Goal: Task Accomplishment & Management: Manage account settings

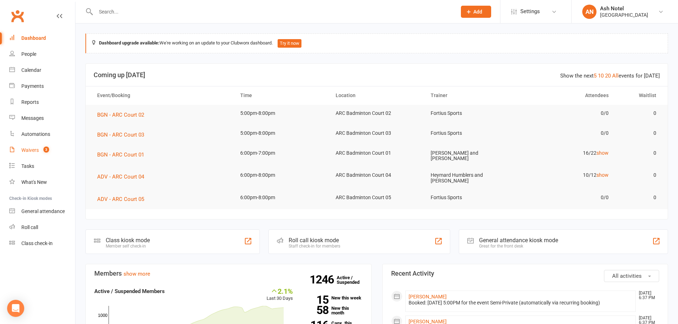
click at [41, 151] on count-badge "3" at bounding box center [44, 150] width 9 height 6
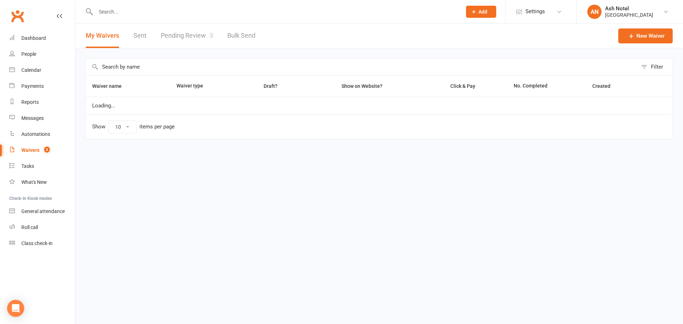
click at [171, 32] on link "Pending Review 3" at bounding box center [187, 35] width 52 height 25
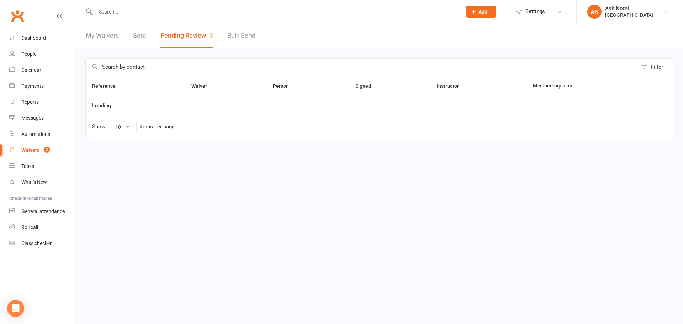
select select "25"
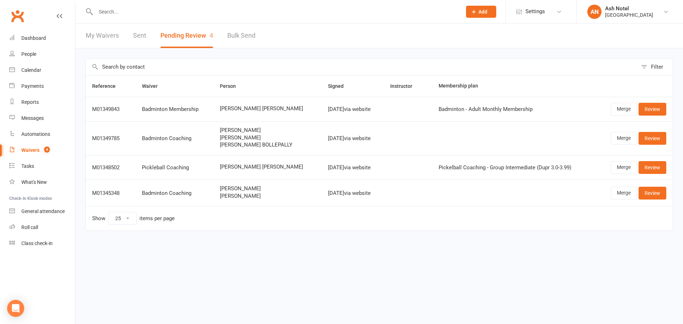
click at [263, 21] on div at bounding box center [270, 11] width 371 height 23
click at [263, 12] on input "text" at bounding box center [275, 12] width 363 height 10
paste input "4159968204"
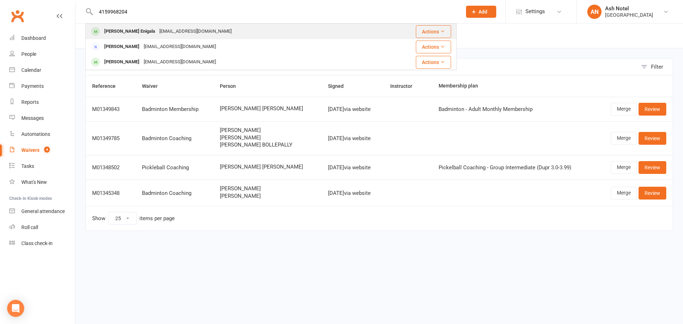
type input "4159968204"
click at [184, 28] on div "sumanthenigala@gmail.com" at bounding box center [195, 31] width 76 height 10
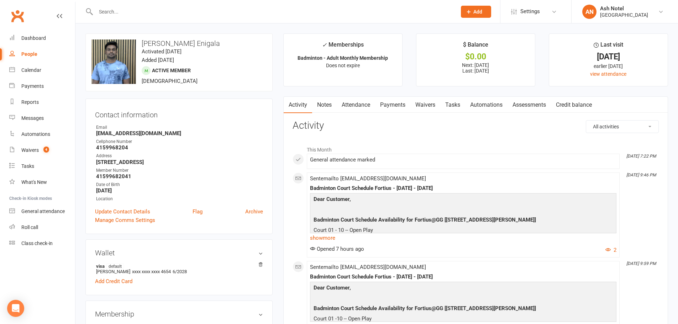
click at [326, 106] on link "Notes" at bounding box center [324, 105] width 25 height 16
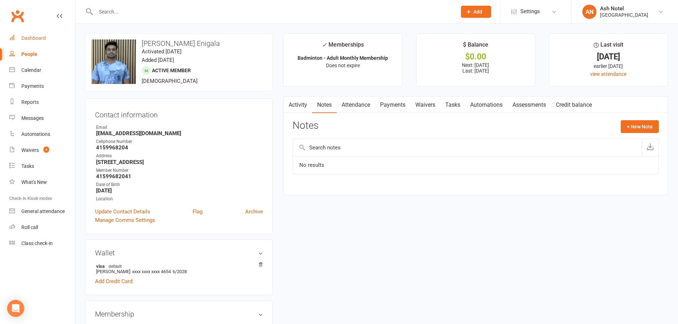
click at [22, 34] on link "Dashboard" at bounding box center [42, 38] width 66 height 16
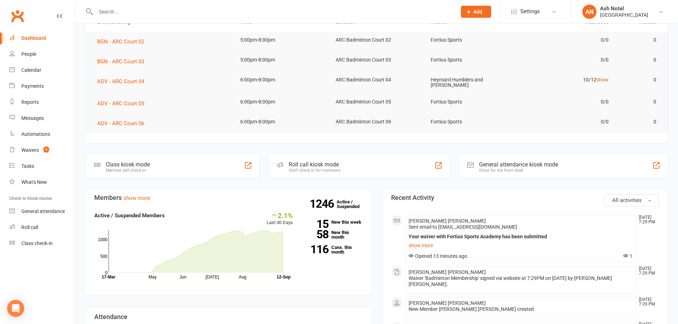
scroll to position [142, 0]
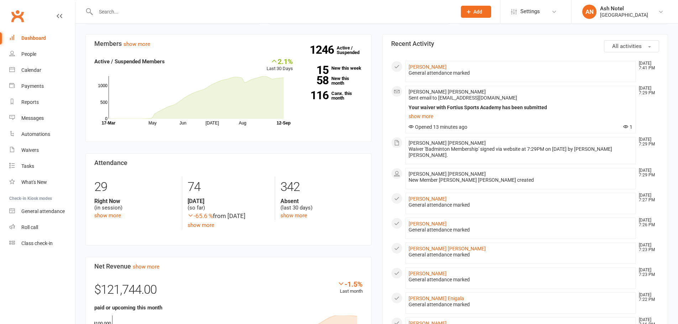
scroll to position [142, 0]
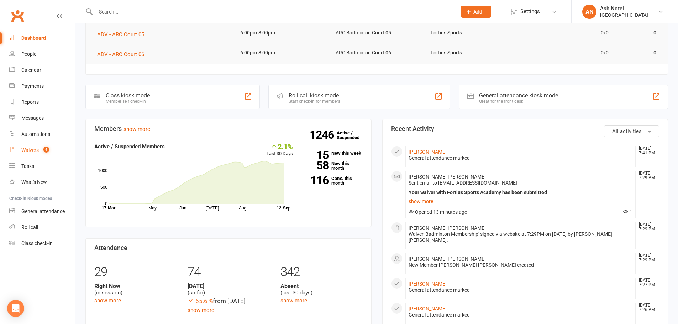
click at [26, 152] on div "Waivers" at bounding box center [29, 150] width 17 height 6
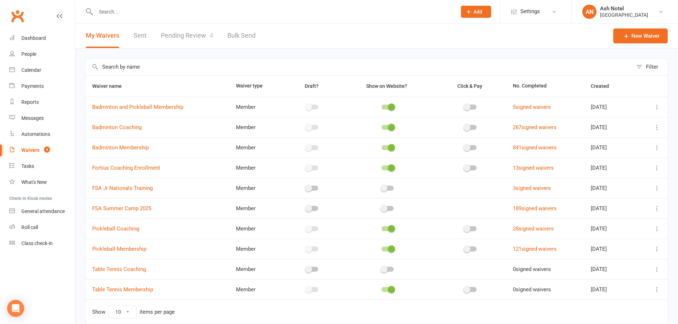
click at [201, 46] on link "Pending Review 4" at bounding box center [187, 35] width 52 height 25
select select "25"
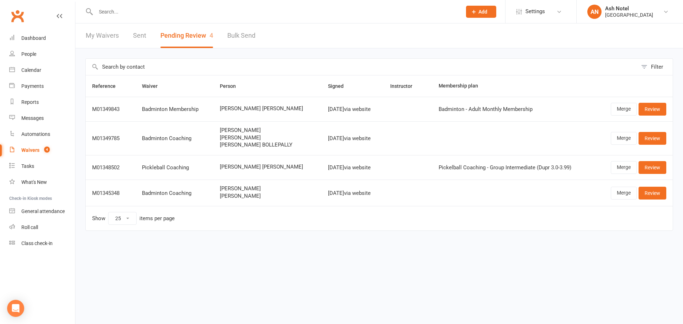
click at [187, 14] on input "text" at bounding box center [275, 12] width 363 height 10
paste input "4159968204"
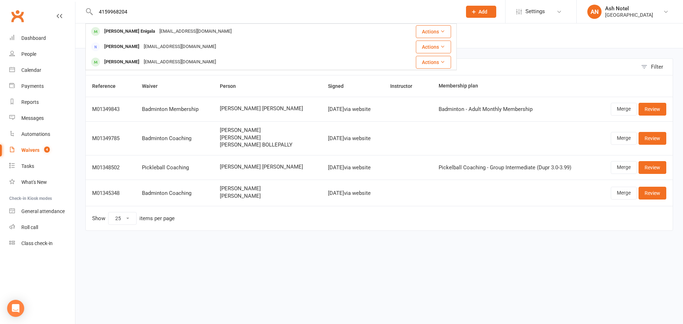
type input "4159968204"
click at [170, 29] on div "sumanthenigala@gmail.com" at bounding box center [195, 31] width 76 height 10
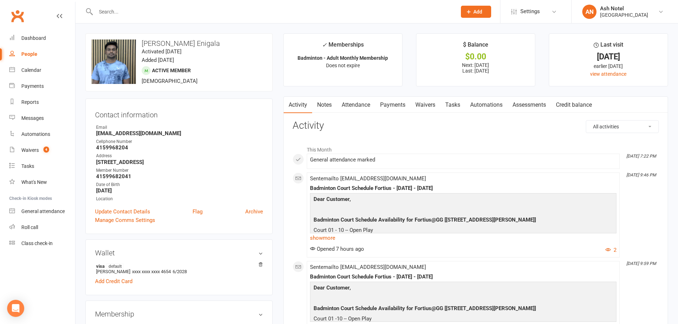
click at [318, 102] on link "Notes" at bounding box center [324, 105] width 25 height 16
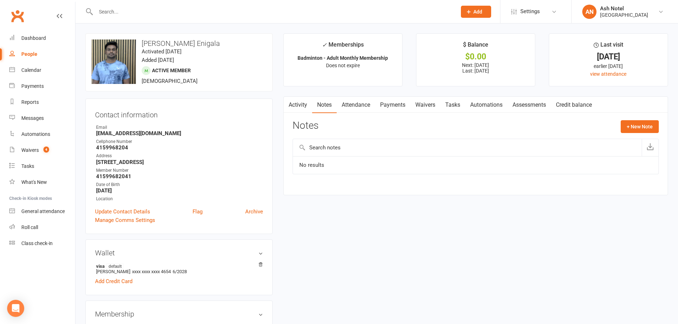
click at [389, 102] on link "Payments" at bounding box center [392, 105] width 35 height 16
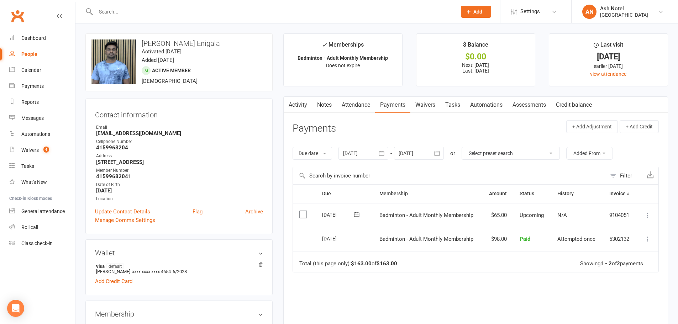
click at [350, 100] on link "Attendance" at bounding box center [356, 105] width 38 height 16
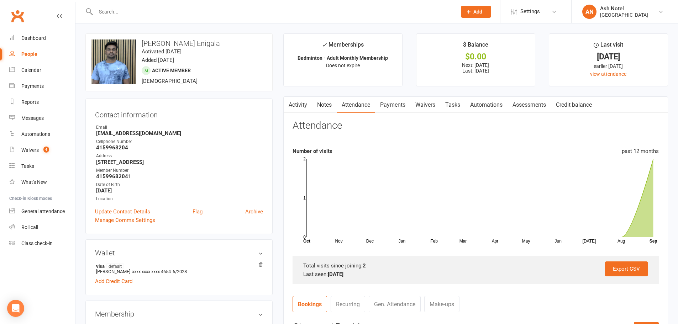
click at [384, 102] on link "Payments" at bounding box center [392, 105] width 35 height 16
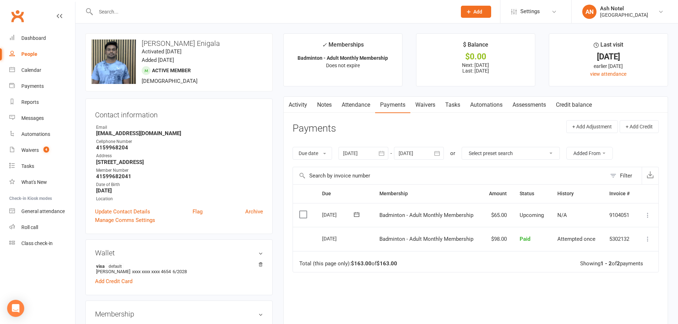
click at [650, 216] on icon at bounding box center [647, 215] width 7 height 7
click at [652, 213] on td "Mark as Paid (Cash) Mark as Paid (POS) Mark as Paid (Other) Skip Change amount …" at bounding box center [648, 215] width 22 height 24
click at [650, 214] on icon at bounding box center [647, 215] width 7 height 7
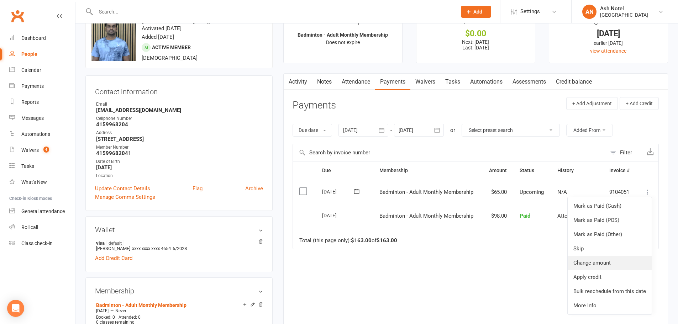
scroll to position [36, 0]
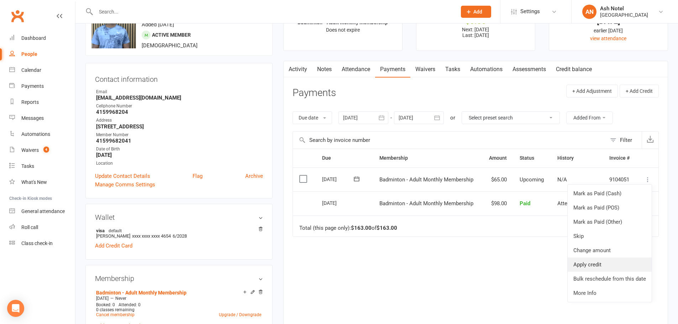
click at [589, 265] on link "Apply credit" at bounding box center [609, 265] width 84 height 14
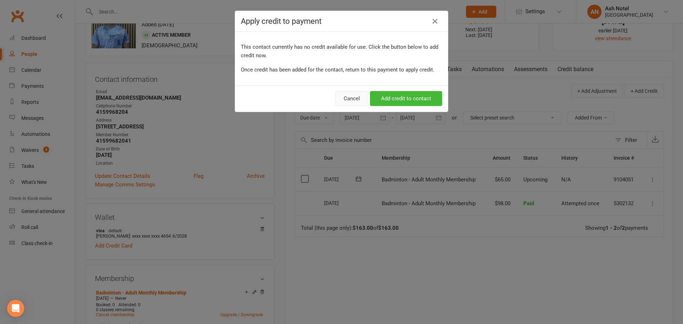
click at [346, 98] on button "Cancel" at bounding box center [352, 98] width 33 height 15
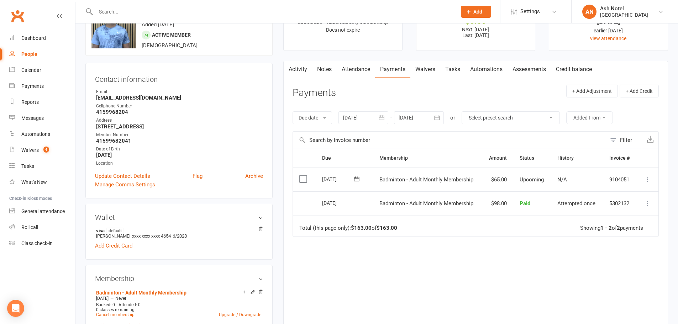
click at [648, 180] on icon at bounding box center [647, 179] width 7 height 7
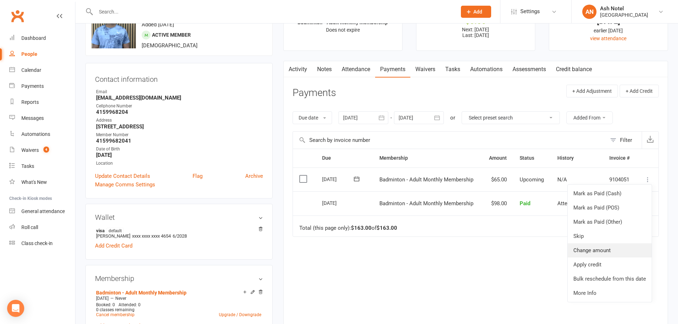
click at [603, 254] on link "Change amount" at bounding box center [609, 250] width 84 height 14
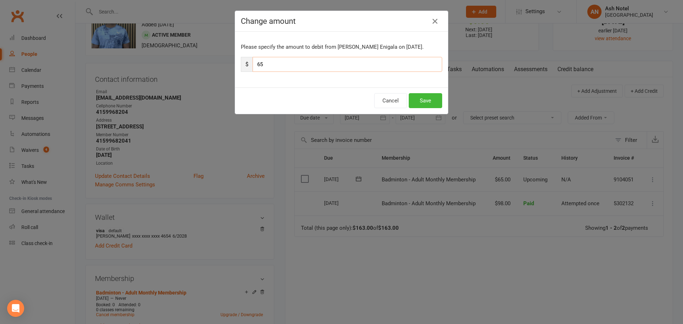
drag, startPoint x: 301, startPoint y: 68, endPoint x: 194, endPoint y: 60, distance: 107.0
click at [194, 60] on div "Change amount Please specify the amount to debit from Sumanth reddy Enigala on …" at bounding box center [341, 162] width 683 height 324
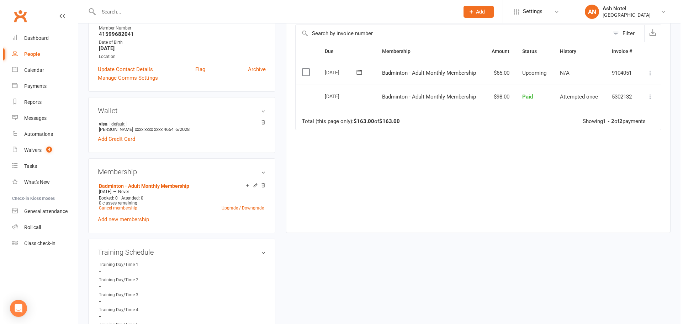
scroll to position [0, 0]
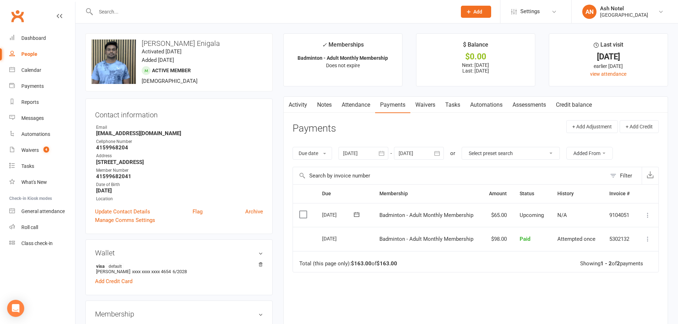
click at [644, 215] on icon at bounding box center [647, 215] width 7 height 7
click at [507, 278] on div "Due Contact Membership Amount Status History Invoice # Select this 01 Oct 2025 …" at bounding box center [475, 274] width 366 height 180
click at [187, 183] on div "Date of Birth" at bounding box center [179, 184] width 167 height 7
click at [293, 102] on link "Activity" at bounding box center [298, 105] width 28 height 16
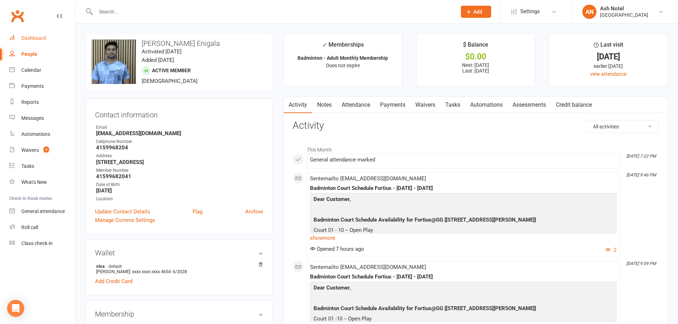
click at [334, 104] on link "Notes" at bounding box center [324, 105] width 25 height 16
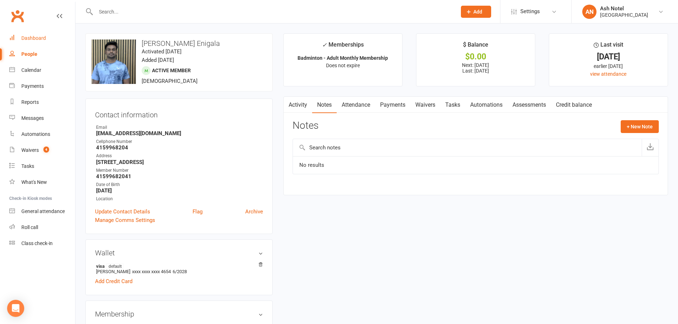
click at [384, 105] on link "Payments" at bounding box center [392, 105] width 35 height 16
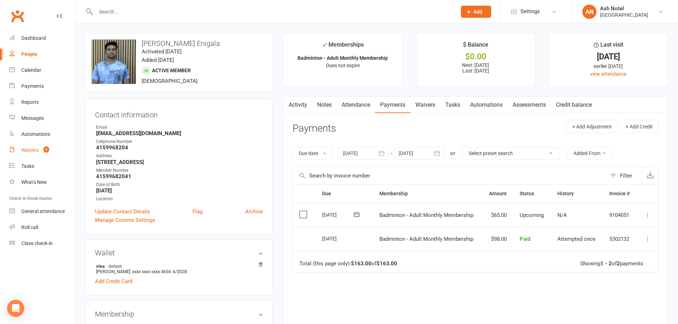
click at [49, 153] on link "Waivers 4" at bounding box center [42, 150] width 66 height 16
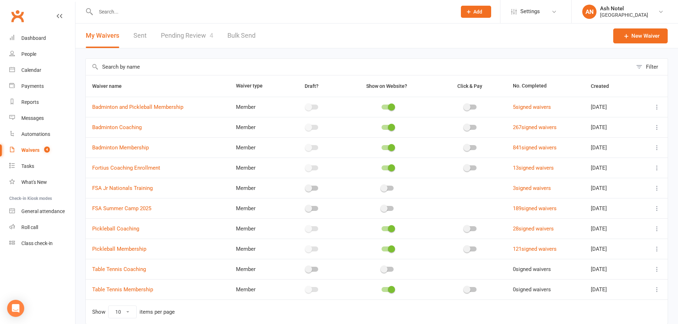
click at [192, 41] on link "Pending Review 4" at bounding box center [187, 35] width 52 height 25
select select "25"
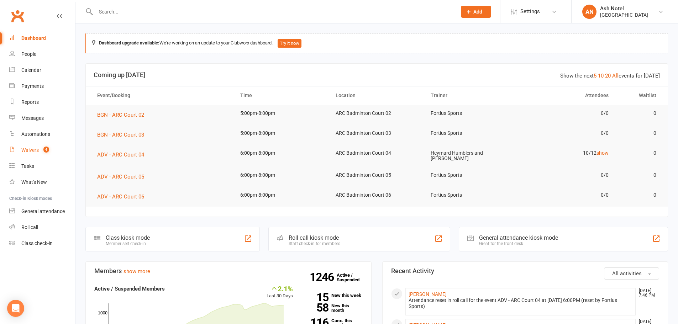
click at [41, 153] on count-badge "4" at bounding box center [44, 150] width 9 height 6
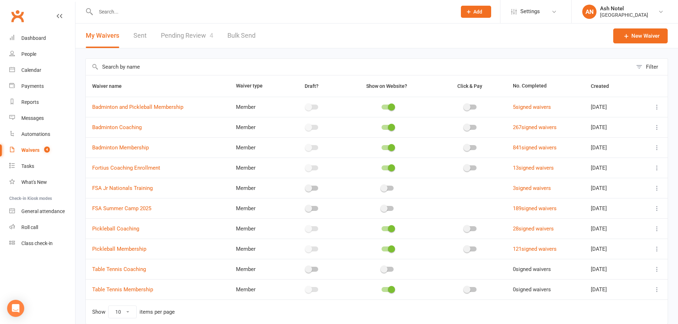
click at [180, 33] on link "Pending Review 4" at bounding box center [187, 35] width 52 height 25
select select "25"
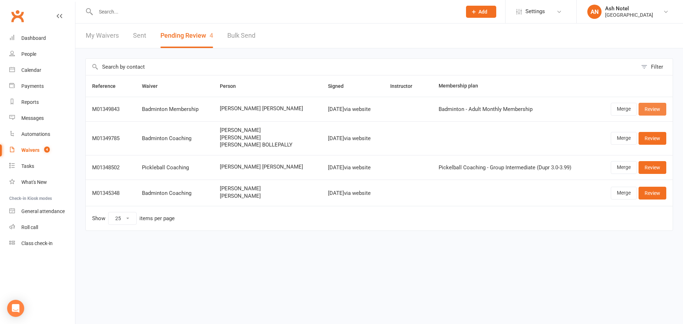
click at [646, 106] on link "Review" at bounding box center [653, 109] width 28 height 13
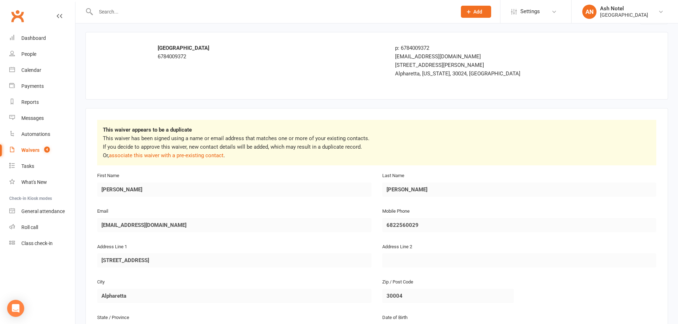
scroll to position [71, 0]
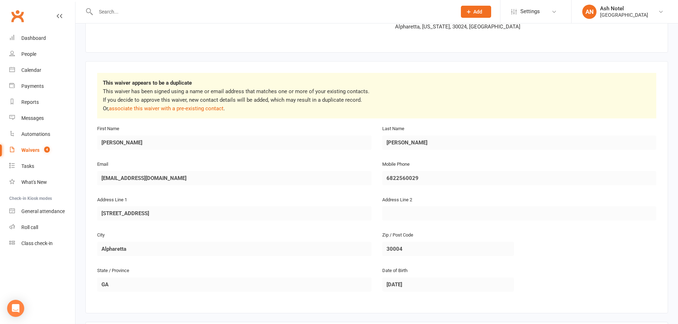
click at [136, 3] on div at bounding box center [268, 11] width 366 height 23
click at [136, 12] on input "text" at bounding box center [273, 12] width 358 height 10
paste input "Chandra Sekhar"
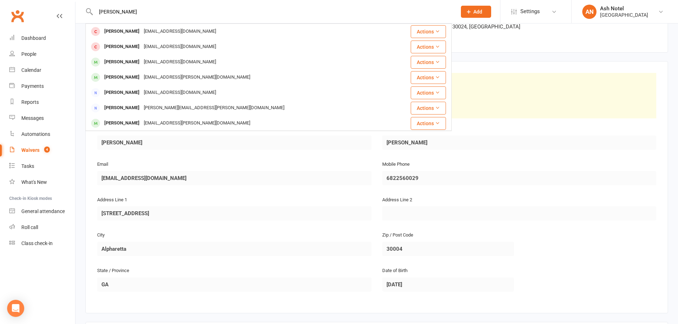
click at [95, 181] on div "Email csekhar.ch99@gmail.com" at bounding box center [234, 178] width 285 height 36
drag, startPoint x: 143, startPoint y: 11, endPoint x: 50, endPoint y: 14, distance: 93.6
paste input "csekhar.ch99@gmail.com"
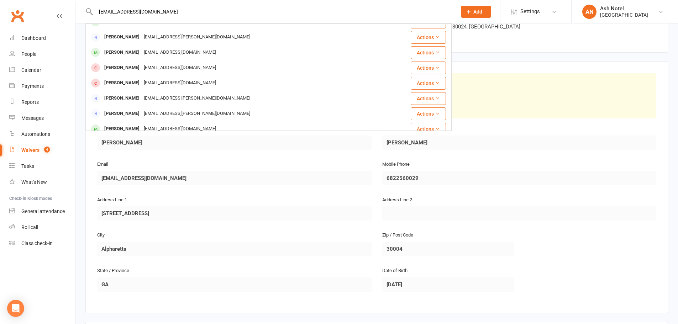
scroll to position [199, 0]
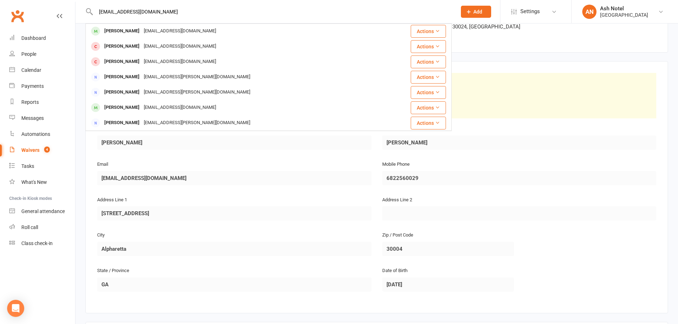
type input "csekhar.ch99@gmail.com"
click at [557, 94] on p "This waiver has been signed using a name or email address that matches one or m…" at bounding box center [377, 100] width 548 height 26
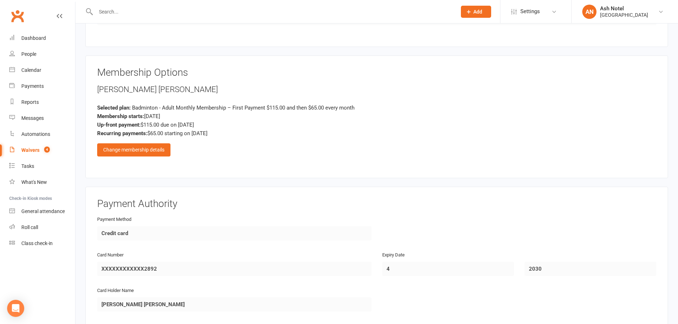
scroll to position [498, 0]
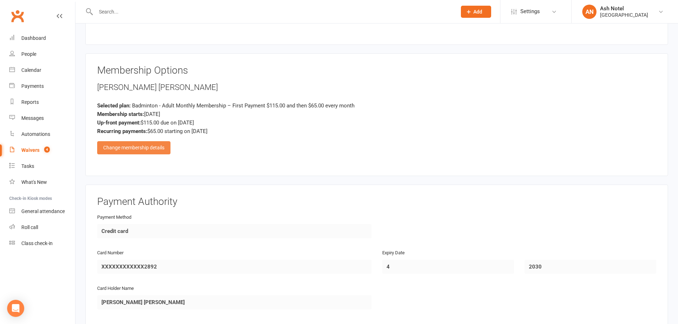
click at [154, 153] on div "Change membership details" at bounding box center [133, 147] width 73 height 13
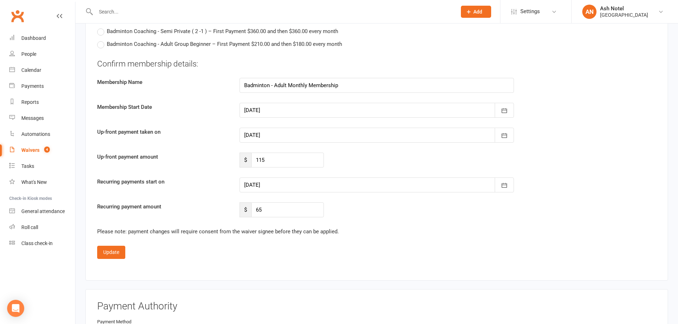
scroll to position [1423, 0]
drag, startPoint x: 272, startPoint y: 214, endPoint x: 245, endPoint y: 216, distance: 27.5
click at [245, 216] on div "$ 65" at bounding box center [281, 210] width 84 height 15
drag, startPoint x: 271, startPoint y: 205, endPoint x: 249, endPoint y: 201, distance: 23.0
click at [249, 202] on div "Confirm membership details: Membership Name Badminton - Adult Monthly Membershi…" at bounding box center [376, 138] width 559 height 159
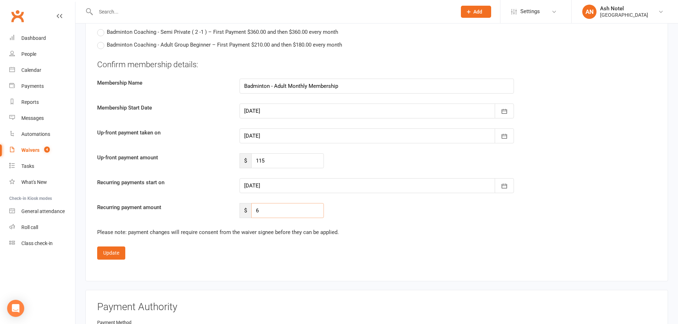
type input "65"
click at [286, 184] on div at bounding box center [376, 185] width 274 height 15
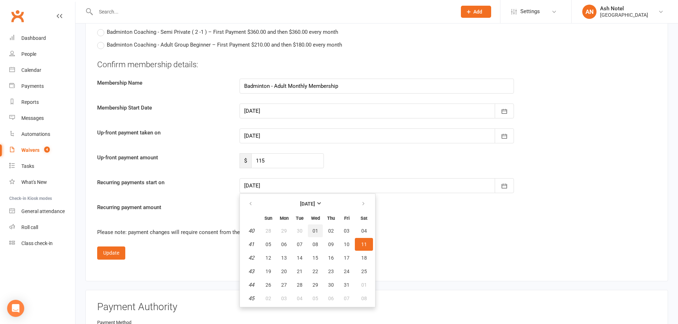
click at [317, 232] on span "01" at bounding box center [315, 231] width 6 height 6
type input "01 Oct 2025"
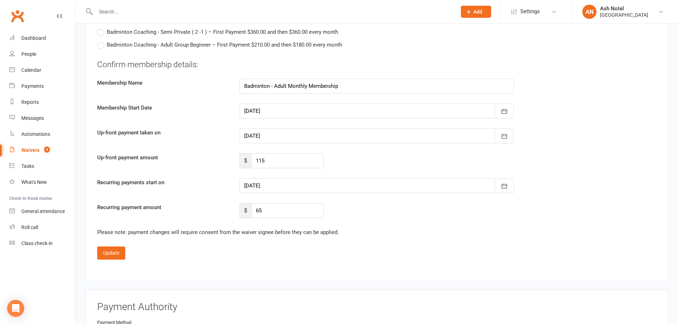
click at [281, 142] on div at bounding box center [376, 135] width 274 height 15
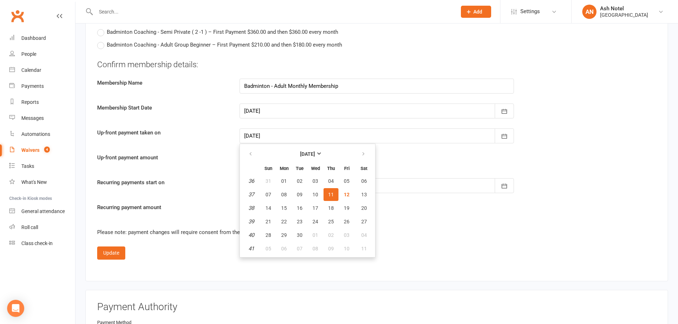
click at [294, 132] on div at bounding box center [376, 135] width 274 height 15
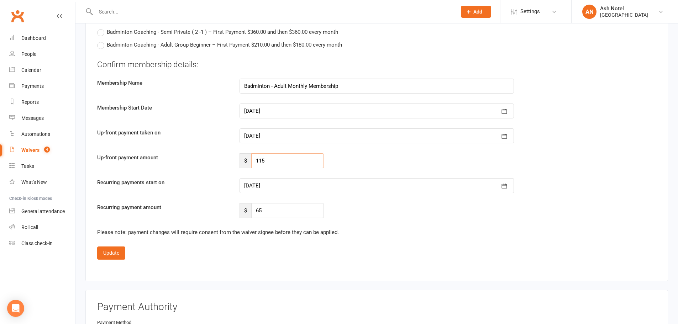
click at [279, 164] on input "115" at bounding box center [287, 160] width 73 height 15
drag, startPoint x: 279, startPoint y: 164, endPoint x: 228, endPoint y: 160, distance: 51.4
click at [228, 160] on div "Up-front payment amount $ 115" at bounding box center [377, 160] width 570 height 15
type input "91"
click at [349, 159] on div "Up-front payment amount $ 91" at bounding box center [377, 160] width 570 height 15
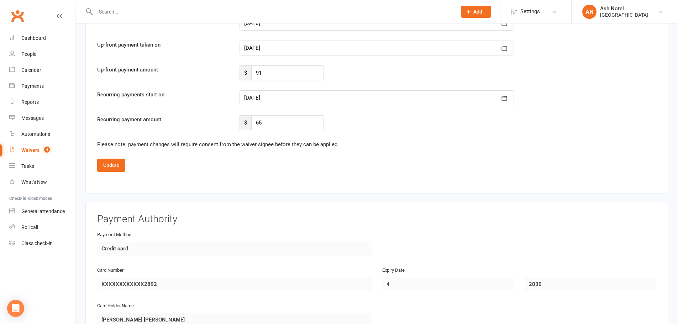
scroll to position [1501, 0]
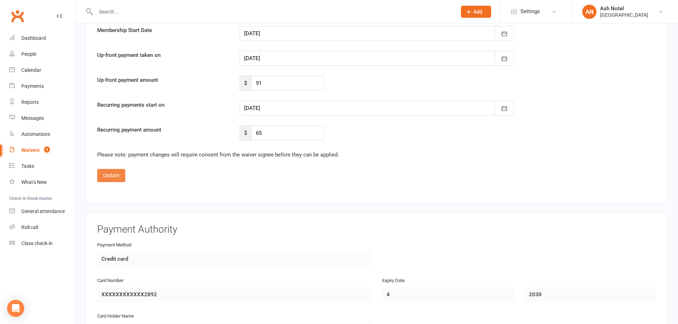
click at [121, 177] on button "Update" at bounding box center [111, 175] width 28 height 13
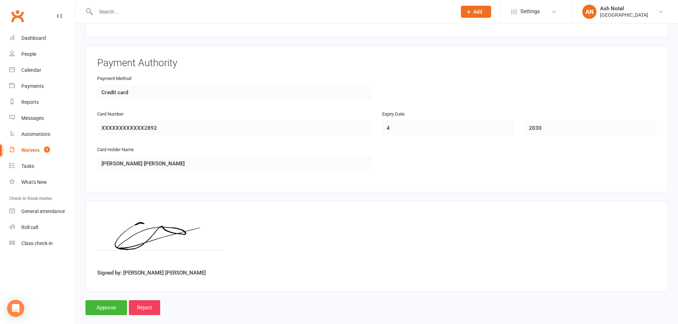
scroll to position [648, 0]
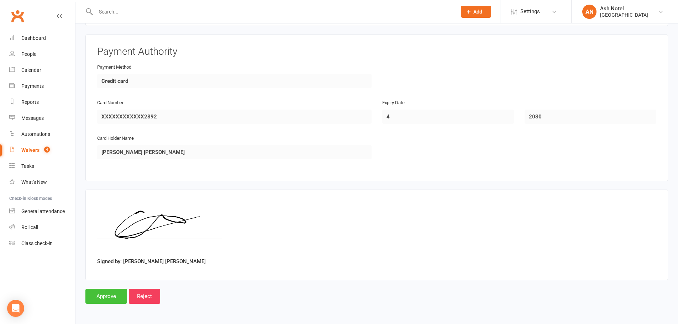
click at [100, 300] on input "Approve" at bounding box center [106, 296] width 42 height 15
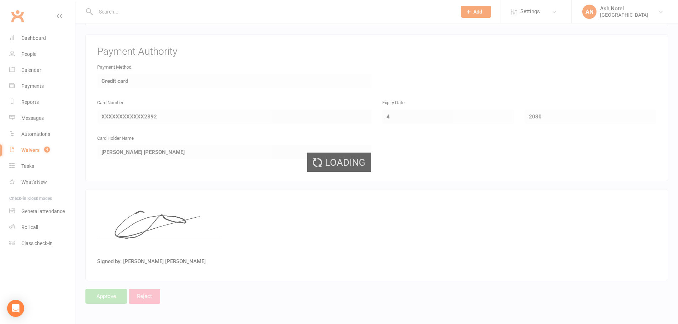
select select "25"
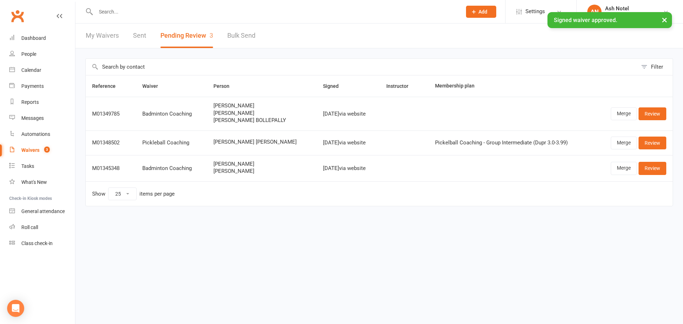
click at [150, 12] on div "× Signed waiver approved." at bounding box center [337, 12] width 674 height 0
click at [143, 12] on div "× Signed waiver approved." at bounding box center [337, 12] width 674 height 0
click at [138, 34] on link "Sent" at bounding box center [139, 35] width 13 height 25
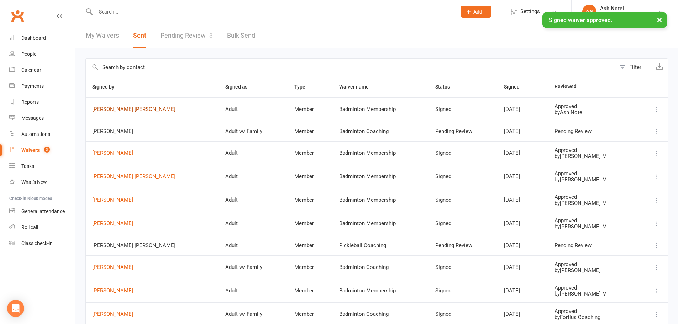
click at [123, 107] on link "[PERSON_NAME] [PERSON_NAME]" at bounding box center [152, 109] width 120 height 6
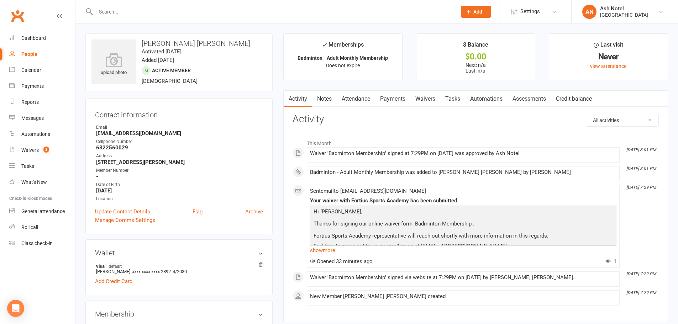
click at [326, 100] on link "Notes" at bounding box center [324, 99] width 25 height 16
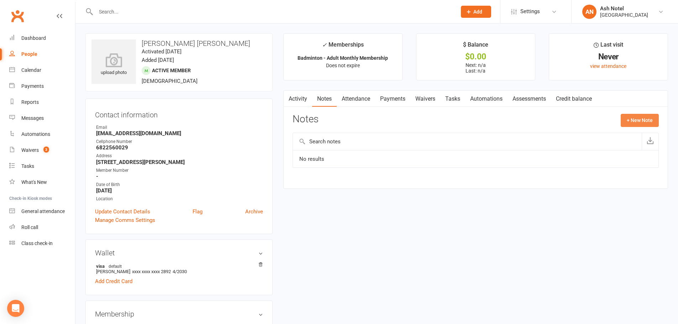
click at [643, 119] on button "+ New Note" at bounding box center [639, 120] width 38 height 13
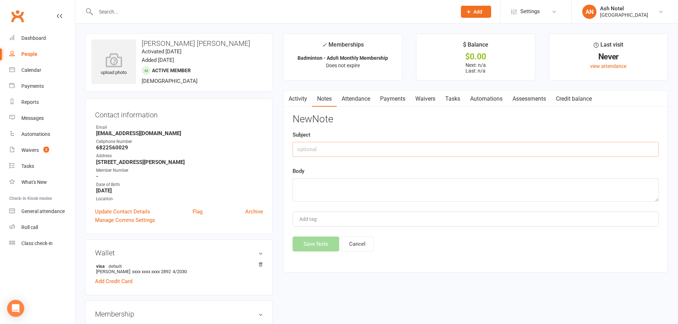
click at [375, 147] on input "text" at bounding box center [475, 149] width 366 height 15
drag, startPoint x: 218, startPoint y: 37, endPoint x: 226, endPoint y: 39, distance: 8.3
click at [218, 38] on div "upload photo Chandra Sekhar Cherukuri Activated 12 September, 2025 Added 12 Sep…" at bounding box center [178, 62] width 187 height 58
drag, startPoint x: 227, startPoint y: 42, endPoint x: 142, endPoint y: 46, distance: 85.5
click at [142, 46] on h3 "[PERSON_NAME] [PERSON_NAME]" at bounding box center [178, 43] width 175 height 8
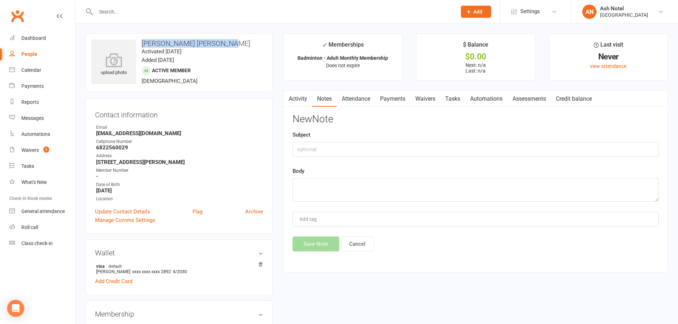
copy h3 "[PERSON_NAME] [PERSON_NAME]"
drag, startPoint x: 313, startPoint y: 146, endPoint x: 350, endPoint y: 127, distance: 42.0
click at [314, 145] on input "text" at bounding box center [475, 149] width 366 height 15
type input "Adjusted October for referral."
drag, startPoint x: 385, startPoint y: 147, endPoint x: 273, endPoint y: 149, distance: 111.7
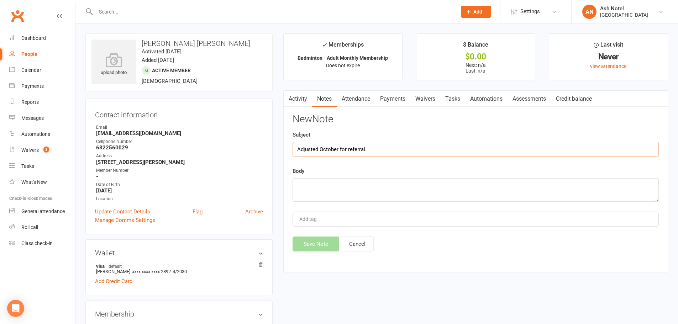
click at [338, 183] on textarea at bounding box center [475, 189] width 366 height 23
paste textarea "Adjusted October for referral."
click at [409, 181] on textarea "Adjusted October for referral. Referred by" at bounding box center [475, 189] width 366 height 23
paste textarea "[PERSON_NAME] Enigala"
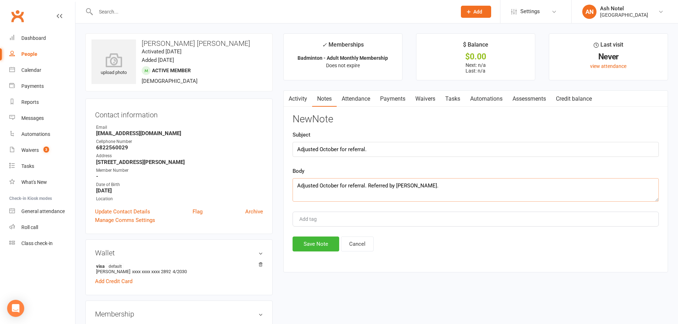
type textarea "Adjusted October for referral. Referred by [PERSON_NAME]."
click at [400, 220] on div "Add tag" at bounding box center [475, 219] width 366 height 15
type input "Ash"
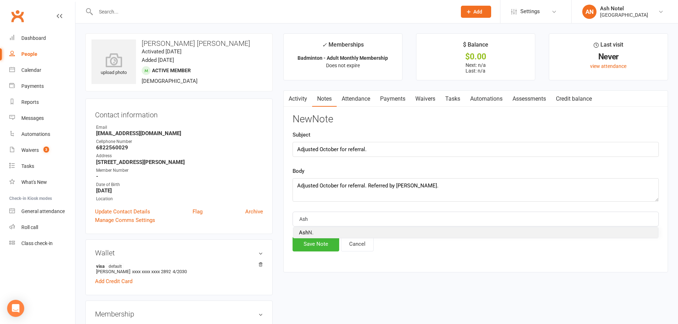
click at [309, 234] on span "Ash N." at bounding box center [306, 232] width 15 height 6
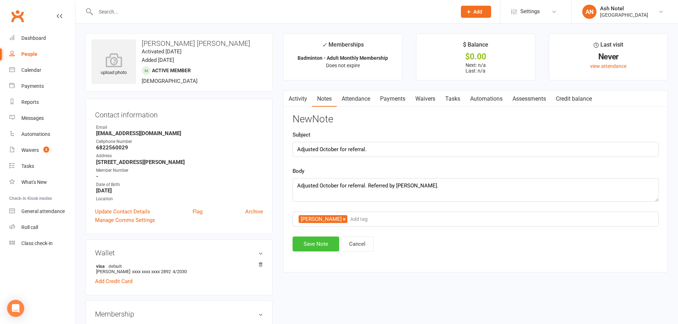
click at [312, 244] on button "Save Note" at bounding box center [315, 244] width 47 height 15
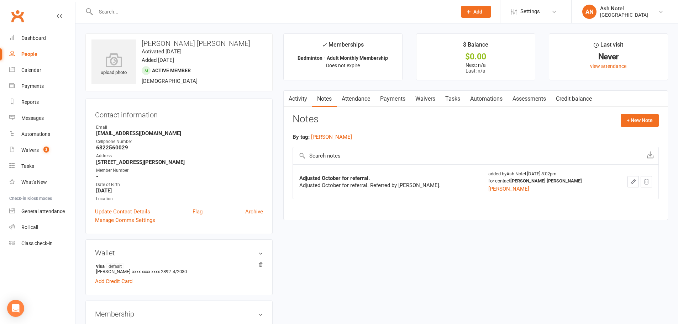
click at [288, 100] on icon "button" at bounding box center [288, 97] width 4 height 7
click at [297, 102] on link "Activity" at bounding box center [298, 99] width 28 height 16
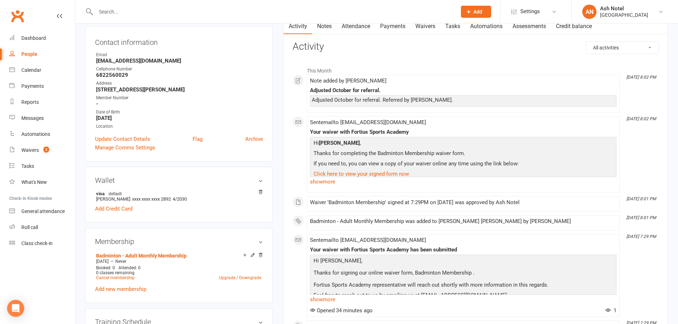
scroll to position [71, 0]
click at [357, 28] on link "Attendance" at bounding box center [356, 28] width 38 height 16
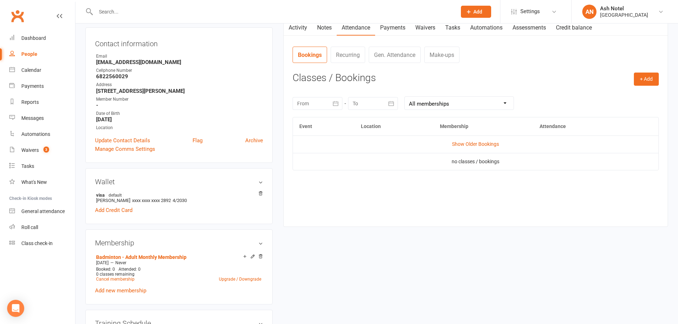
click at [386, 27] on link "Payments" at bounding box center [392, 28] width 35 height 16
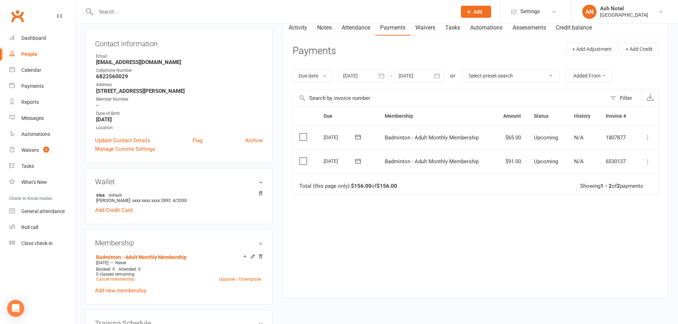
drag, startPoint x: 649, startPoint y: 135, endPoint x: 639, endPoint y: 136, distance: 10.4
click at [649, 136] on icon at bounding box center [647, 137] width 7 height 7
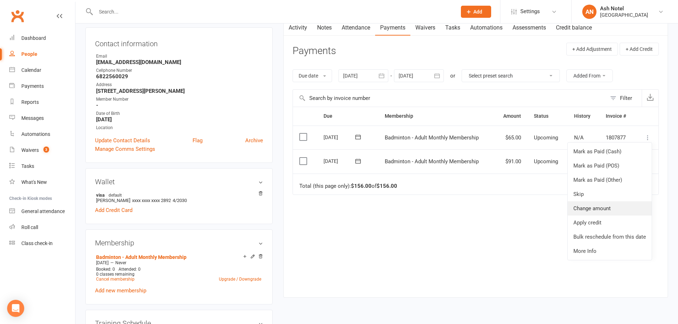
click at [595, 211] on link "Change amount" at bounding box center [609, 208] width 84 height 14
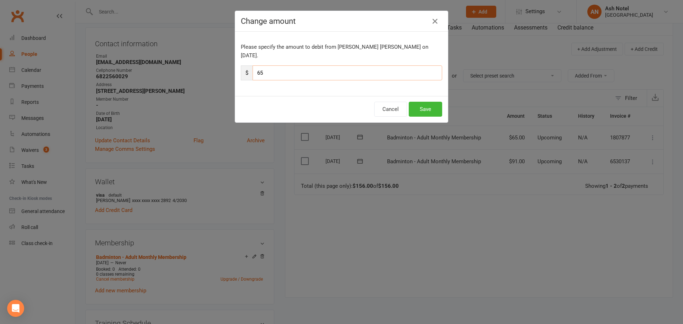
click at [241, 67] on div "$ 65" at bounding box center [341, 72] width 201 height 15
type input "59"
click at [438, 102] on button "Save" at bounding box center [425, 109] width 33 height 15
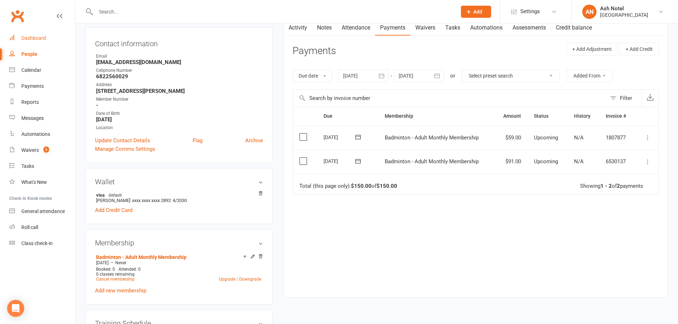
click at [37, 38] on div "Dashboard" at bounding box center [33, 38] width 25 height 6
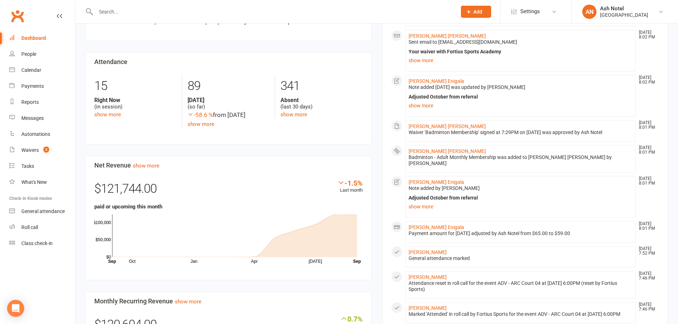
scroll to position [249, 0]
drag, startPoint x: 449, startPoint y: 225, endPoint x: 563, endPoint y: 226, distance: 114.2
click at [563, 230] on div "Payment amount for [DATE] adjusted by Ash Notel from $65.00 to $59.00" at bounding box center [520, 233] width 224 height 6
drag, startPoint x: 563, startPoint y: 226, endPoint x: 472, endPoint y: 227, distance: 90.4
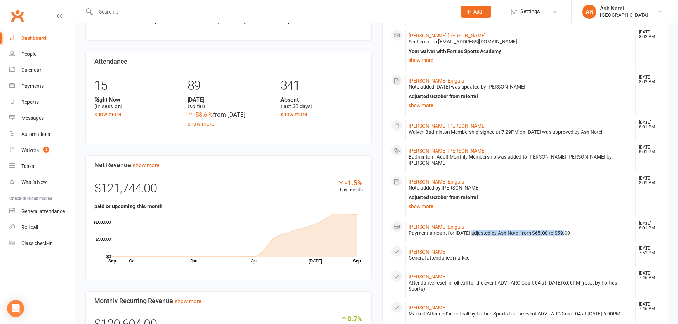
click at [472, 230] on div "Payment amount for [DATE] adjusted by Ash Notel from $65.00 to $59.00" at bounding box center [520, 233] width 224 height 6
click at [476, 230] on div "Payment amount for [DATE] adjusted by Ash Notel from $65.00 to $59.00" at bounding box center [520, 233] width 224 height 6
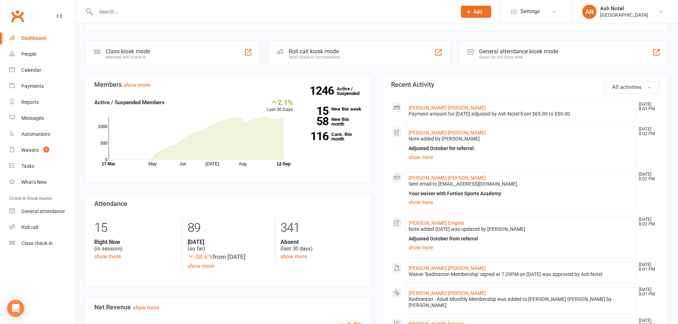
scroll to position [0, 0]
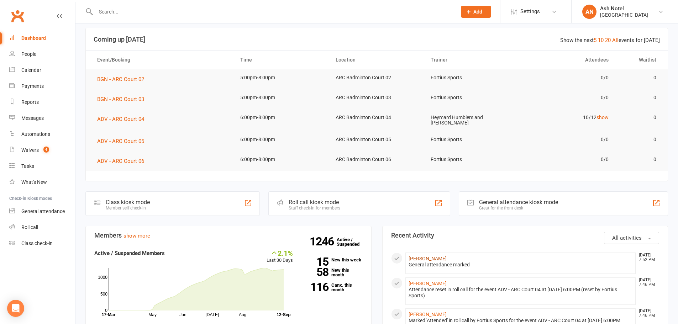
click at [430, 259] on link "Mohandas Sundareswaran" at bounding box center [427, 259] width 38 height 6
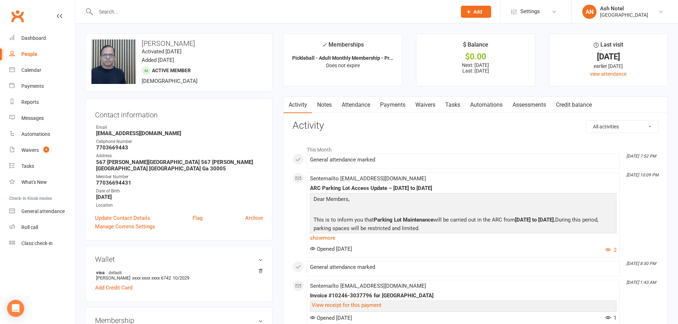
click at [323, 105] on link "Notes" at bounding box center [324, 105] width 25 height 16
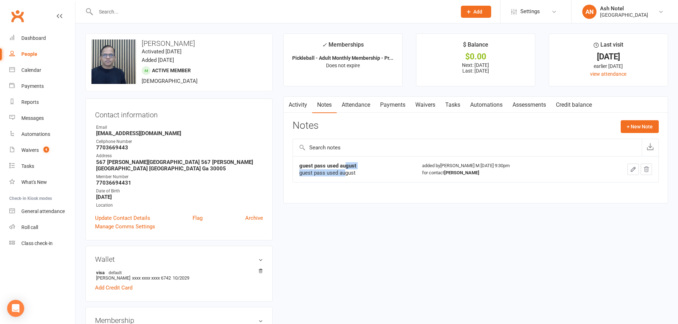
click at [347, 180] on td "guest pass used august guest pass used august" at bounding box center [354, 169] width 123 height 26
click at [350, 174] on div "guest pass used august" at bounding box center [354, 172] width 110 height 7
drag, startPoint x: 360, startPoint y: 174, endPoint x: 303, endPoint y: 166, distance: 57.5
click at [303, 166] on div "guest pass used august guest pass used august" at bounding box center [354, 169] width 110 height 14
click at [303, 166] on strong "guest pass used august" at bounding box center [327, 166] width 57 height 6
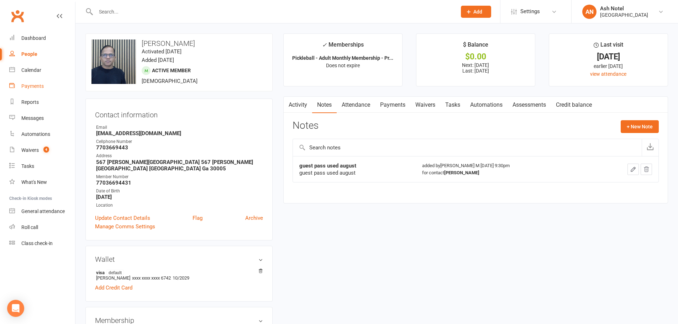
click at [34, 89] on div "Payments" at bounding box center [32, 86] width 22 height 6
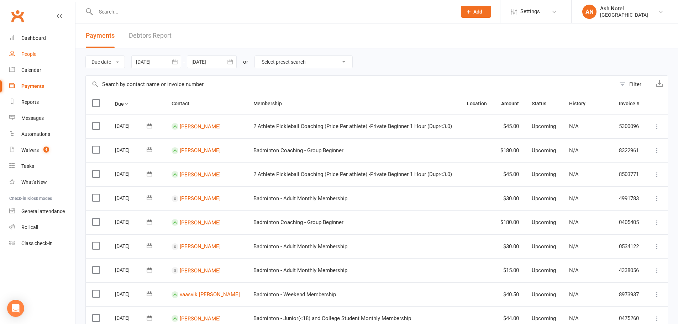
click at [42, 61] on link "People" at bounding box center [42, 54] width 66 height 16
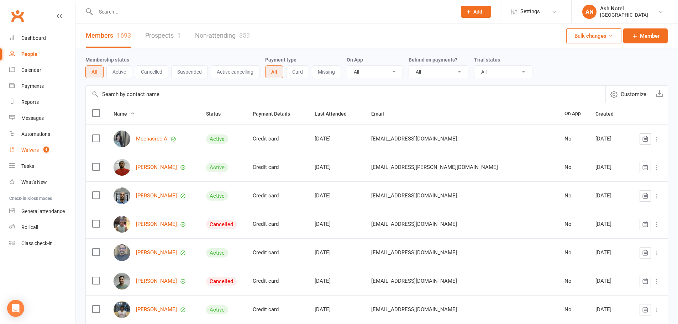
click at [30, 146] on link "Waivers 4" at bounding box center [42, 150] width 66 height 16
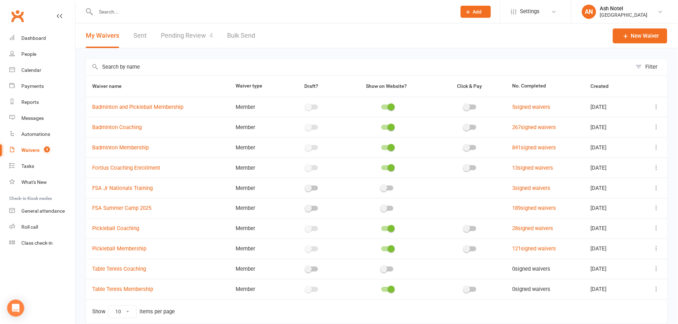
click at [140, 40] on link "Sent" at bounding box center [139, 35] width 13 height 25
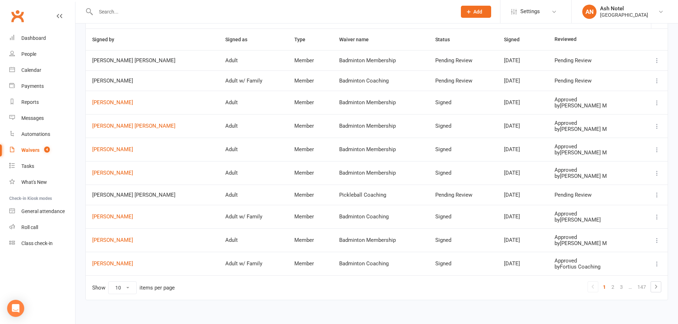
scroll to position [54, 0]
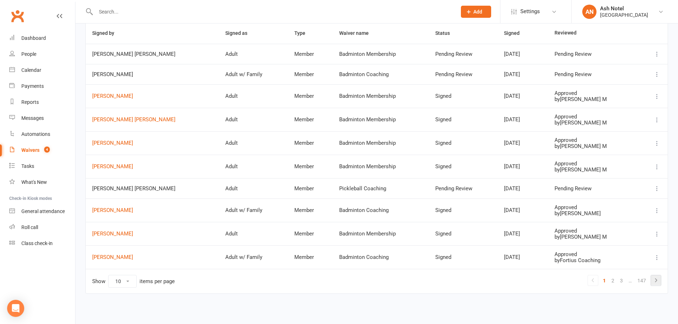
click at [653, 284] on icon at bounding box center [655, 280] width 9 height 9
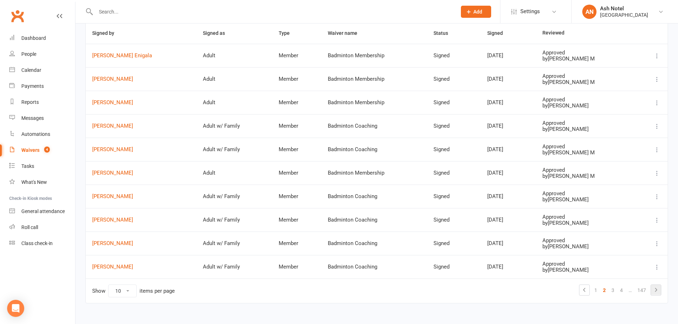
click at [659, 287] on icon at bounding box center [655, 290] width 9 height 9
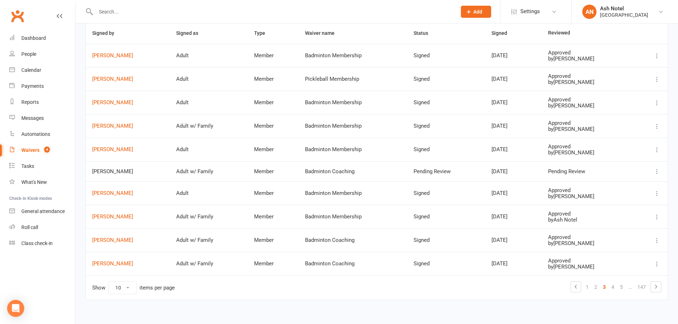
click at [111, 75] on td "Praveen Chanda" at bounding box center [128, 78] width 84 height 23
click at [111, 77] on link "Praveen Chanda" at bounding box center [127, 79] width 71 height 6
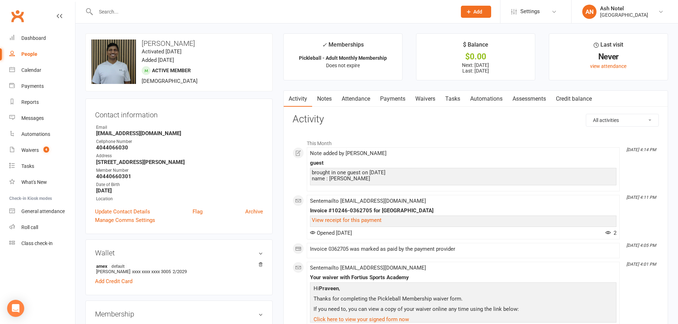
click at [387, 99] on link "Payments" at bounding box center [392, 99] width 35 height 16
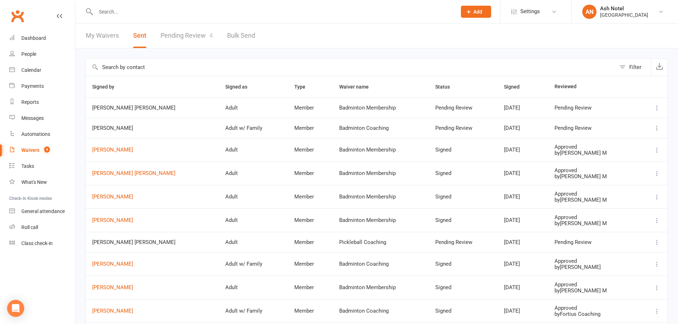
click at [184, 35] on link "Pending Review 4" at bounding box center [186, 35] width 52 height 25
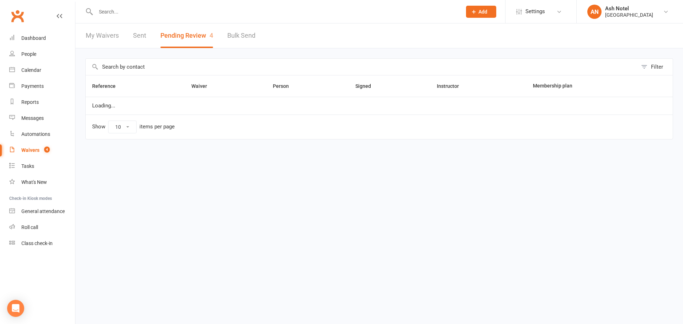
select select "25"
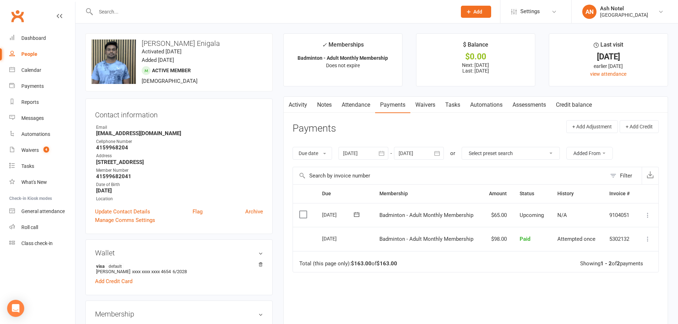
click at [646, 215] on icon at bounding box center [647, 215] width 7 height 7
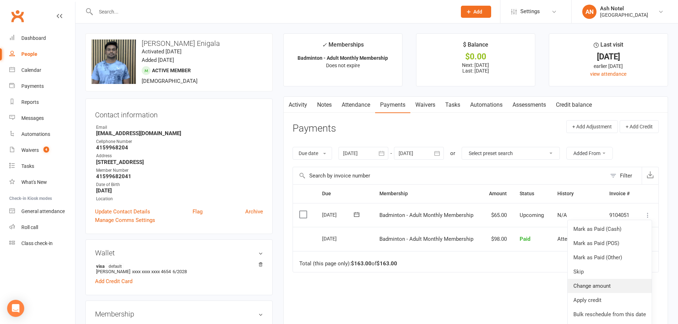
click at [599, 290] on link "Change amount" at bounding box center [609, 286] width 84 height 14
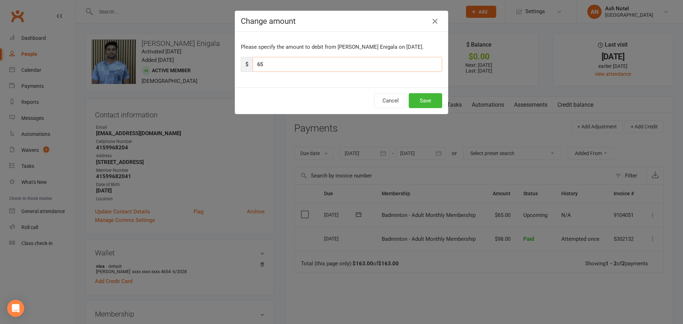
drag, startPoint x: 282, startPoint y: 66, endPoint x: 239, endPoint y: 61, distance: 44.1
click at [241, 61] on div "$ 65" at bounding box center [341, 64] width 201 height 15
type input "59"
click at [426, 104] on button "Save" at bounding box center [425, 100] width 33 height 15
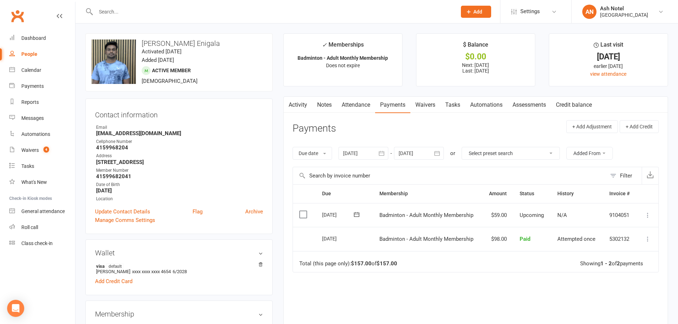
click at [319, 101] on link "Notes" at bounding box center [324, 105] width 25 height 16
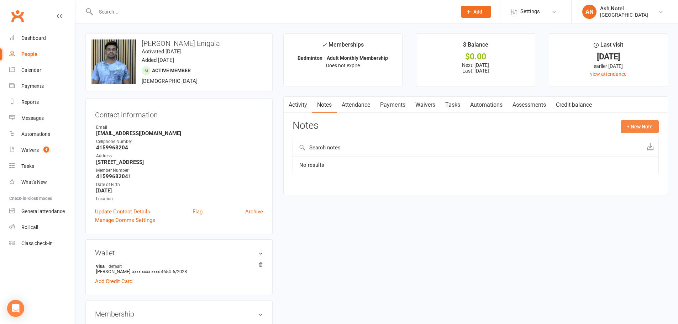
click at [640, 122] on button "+ New Note" at bounding box center [639, 126] width 38 height 13
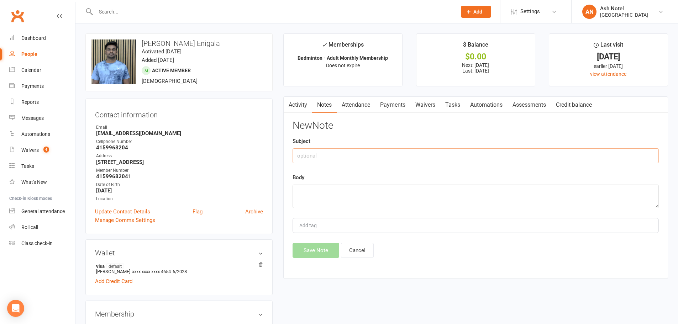
click at [397, 159] on input "text" at bounding box center [475, 155] width 366 height 15
type input "Adjusted October from referral"
click at [344, 188] on textarea at bounding box center [475, 196] width 366 height 23
drag, startPoint x: 385, startPoint y: 158, endPoint x: 245, endPoint y: 151, distance: 140.0
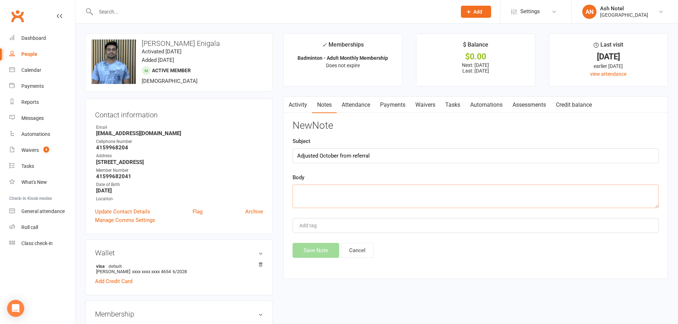
click at [318, 191] on textarea at bounding box center [475, 196] width 366 height 23
paste textarea "Adjusted October from referral"
type textarea "Adjusted October from referral to $59"
click at [332, 223] on div "Add tag" at bounding box center [475, 225] width 366 height 15
type input "ash"
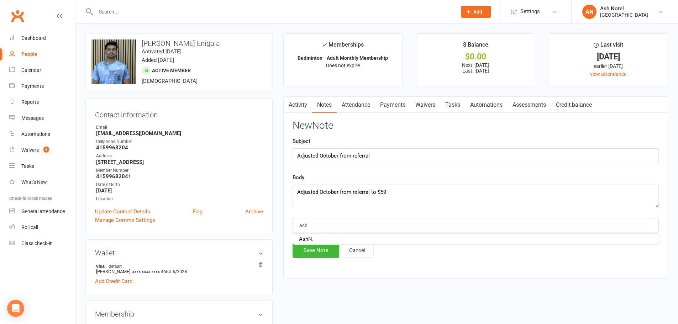
click at [316, 240] on li "[PERSON_NAME]" at bounding box center [475, 239] width 365 height 11
click at [316, 248] on button "Save Note" at bounding box center [315, 250] width 47 height 15
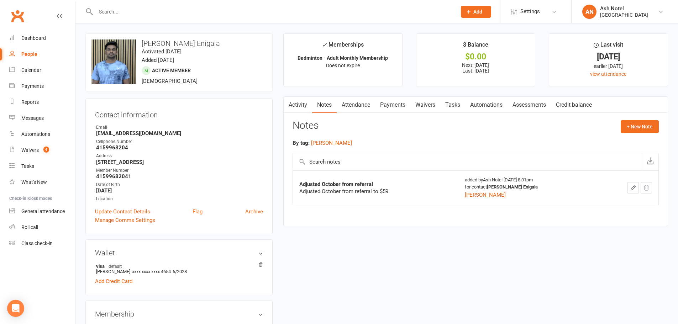
click at [632, 187] on icon "button" at bounding box center [633, 188] width 4 height 4
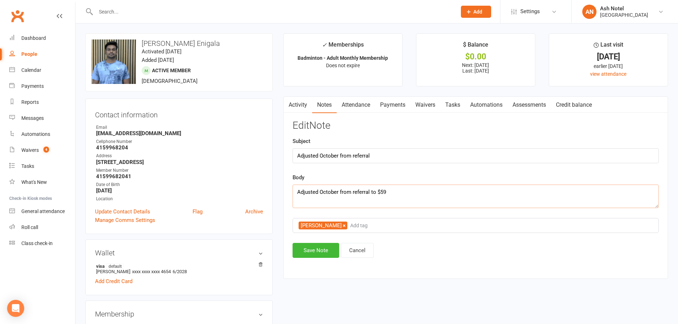
click at [396, 195] on textarea "Adjusted October from referral to $59" at bounding box center [475, 196] width 366 height 23
click at [385, 153] on input "Adjusted October from referral" at bounding box center [475, 155] width 366 height 15
click at [396, 191] on textarea "Adjusted October from referral to $59" at bounding box center [475, 196] width 366 height 23
click at [409, 189] on textarea "Adjusted October from referral to $59" at bounding box center [475, 196] width 366 height 23
paste textarea "[PERSON_NAME] [PERSON_NAME]"
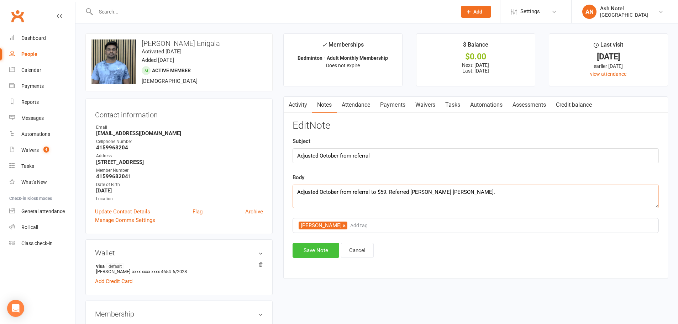
type textarea "Adjusted October from referral to $59. Referred [PERSON_NAME] [PERSON_NAME]."
click at [311, 256] on button "Save Note" at bounding box center [315, 250] width 47 height 15
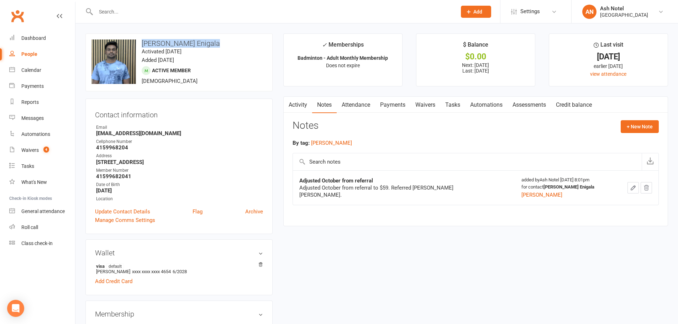
drag, startPoint x: 220, startPoint y: 44, endPoint x: 142, endPoint y: 44, distance: 77.6
click at [142, 44] on h3 "[PERSON_NAME] Enigala" at bounding box center [178, 43] width 175 height 8
copy h3 "[PERSON_NAME] Enigala"
click at [376, 103] on link "Payments" at bounding box center [392, 105] width 35 height 16
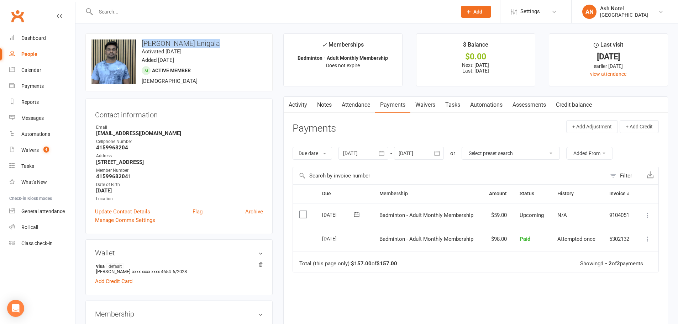
click at [391, 102] on link "Payments" at bounding box center [392, 105] width 35 height 16
drag, startPoint x: 507, startPoint y: 212, endPoint x: 519, endPoint y: 215, distance: 13.1
click at [523, 212] on tr "Select this [DATE] [PERSON_NAME] Enigala Badminton - Adult Monthly Membership $…" at bounding box center [475, 215] width 365 height 24
click at [513, 225] on td "Upcoming" at bounding box center [532, 215] width 38 height 24
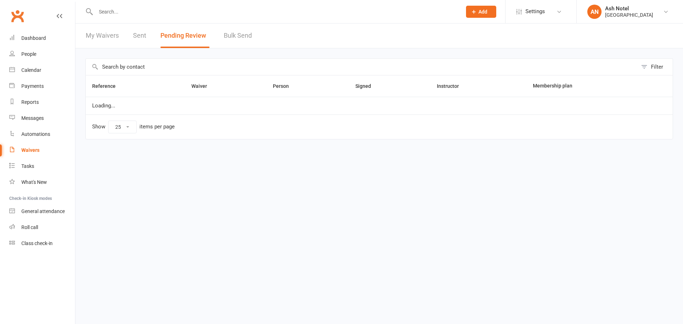
select select "25"
click at [138, 39] on link "Sent" at bounding box center [139, 35] width 13 height 25
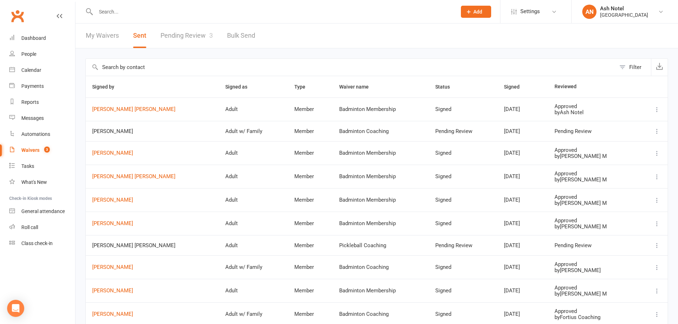
click at [127, 113] on td "[PERSON_NAME] [PERSON_NAME]" at bounding box center [152, 108] width 133 height 23
click at [130, 111] on link "[PERSON_NAME] [PERSON_NAME]" at bounding box center [152, 109] width 120 height 6
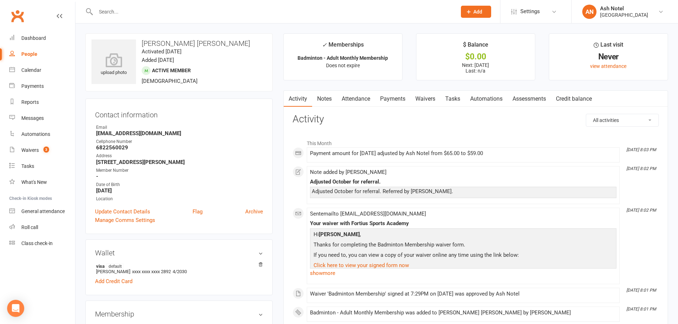
click at [392, 102] on link "Payments" at bounding box center [392, 99] width 35 height 16
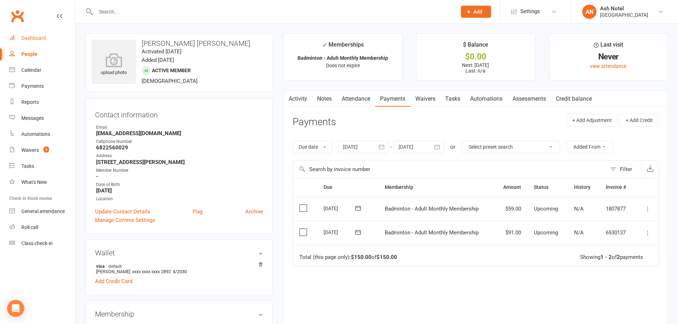
click at [21, 33] on link "Dashboard" at bounding box center [42, 38] width 66 height 16
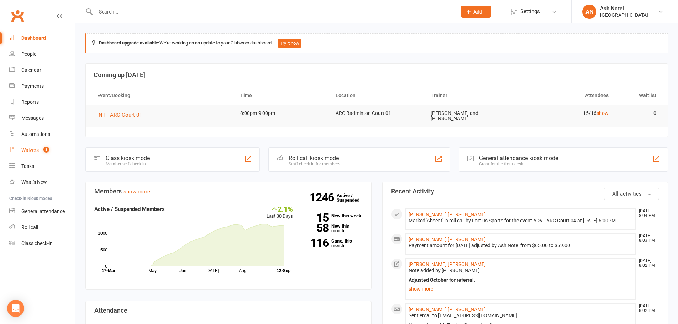
click at [42, 152] on count-badge "3" at bounding box center [44, 150] width 9 height 6
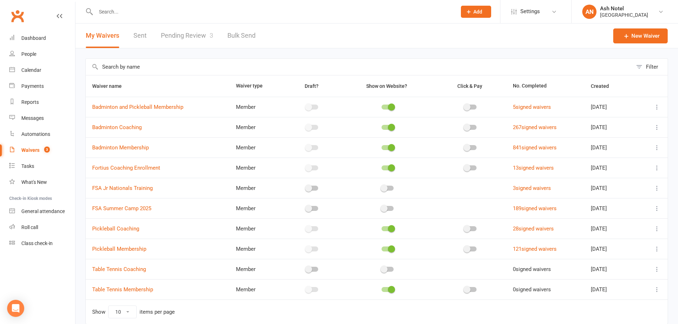
click at [187, 36] on link "Pending Review 3" at bounding box center [187, 35] width 52 height 25
select select "25"
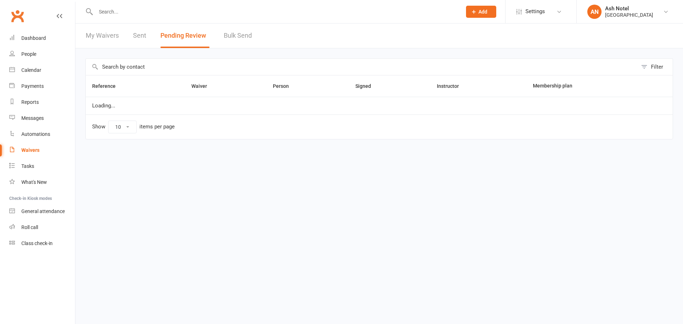
select select "25"
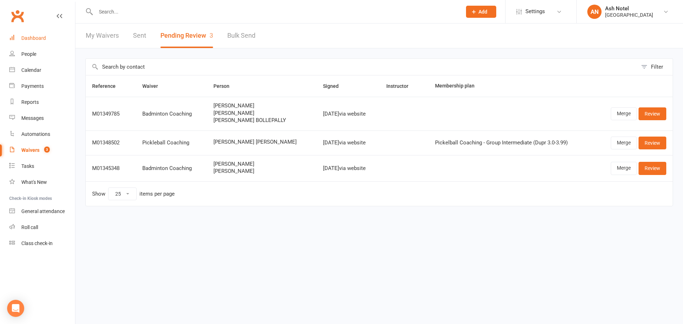
click at [43, 35] on div "Dashboard" at bounding box center [33, 38] width 25 height 6
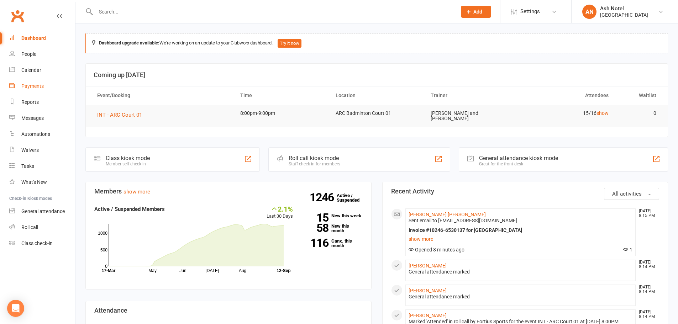
click at [41, 88] on div "Payments" at bounding box center [32, 86] width 22 height 6
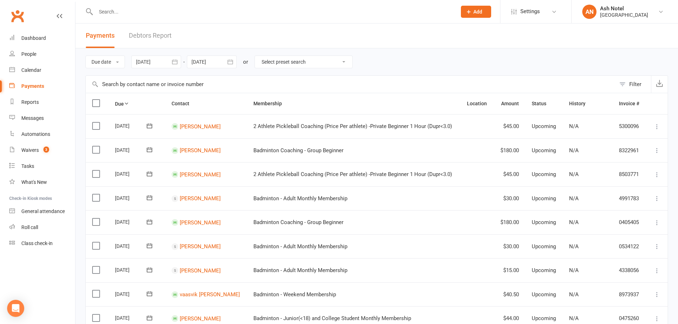
click at [176, 63] on icon "button" at bounding box center [174, 61] width 7 height 7
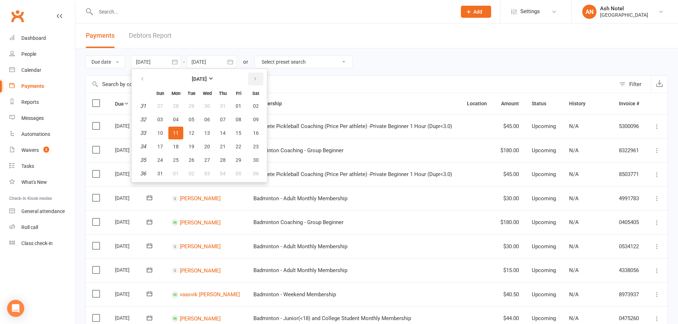
click at [257, 80] on icon "button" at bounding box center [255, 79] width 5 height 6
click at [170, 102] on button "01" at bounding box center [175, 106] width 15 height 13
type input "[DATE]"
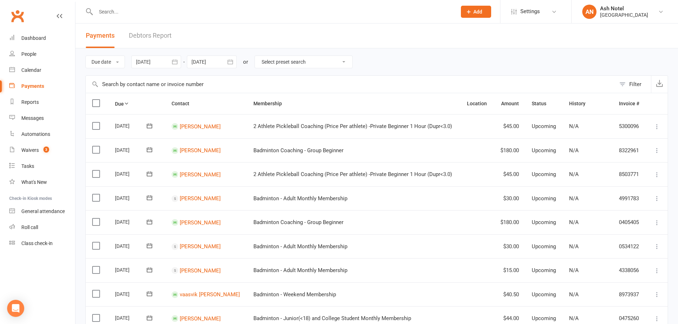
click at [229, 59] on icon "button" at bounding box center [230, 61] width 7 height 7
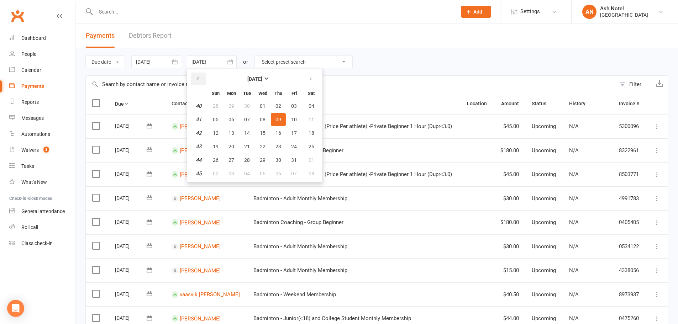
click at [204, 80] on button "button" at bounding box center [198, 79] width 15 height 13
click at [254, 162] on button "30" at bounding box center [246, 160] width 15 height 13
type input "[DATE]"
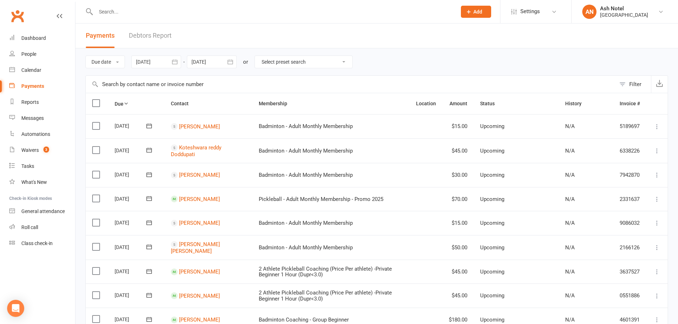
click at [176, 60] on icon "button" at bounding box center [174, 61] width 7 height 7
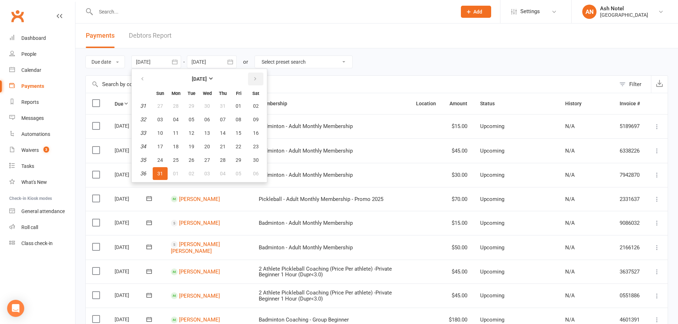
click at [253, 80] on icon "button" at bounding box center [255, 79] width 5 height 6
click at [255, 82] on icon "button" at bounding box center [255, 79] width 5 height 6
click at [209, 104] on span "01" at bounding box center [207, 106] width 6 height 6
type input "[DATE]"
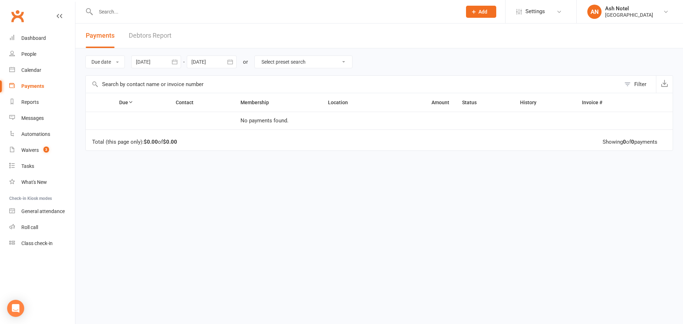
click at [233, 65] on icon "button" at bounding box center [230, 61] width 7 height 7
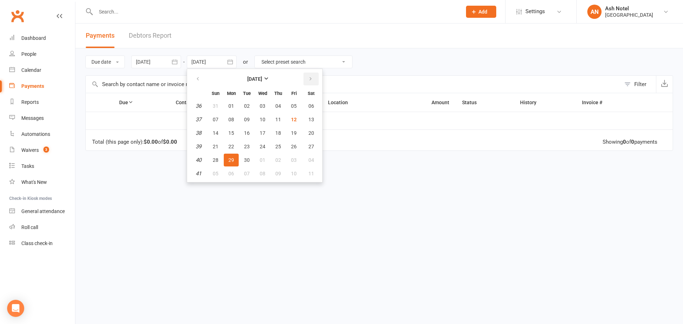
click at [307, 80] on button "button" at bounding box center [310, 79] width 15 height 13
click at [295, 159] on span "31" at bounding box center [294, 160] width 6 height 6
type input "[DATE]"
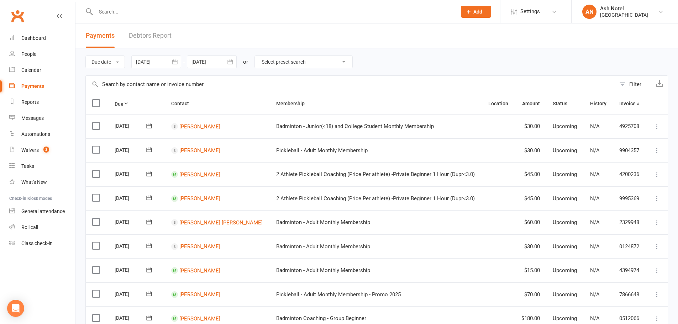
click at [175, 66] on button "button" at bounding box center [174, 62] width 13 height 13
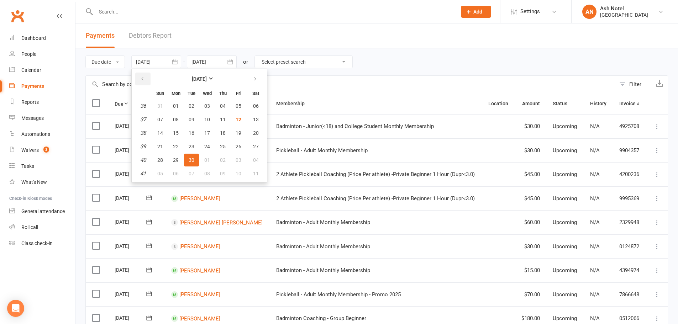
click at [142, 78] on icon "button" at bounding box center [142, 79] width 5 height 6
click at [366, 67] on div "Due date Due date Date paid Date failed [DATE] [DATE] Sun Mon Tue Wed Thu Fri S…" at bounding box center [376, 61] width 582 height 27
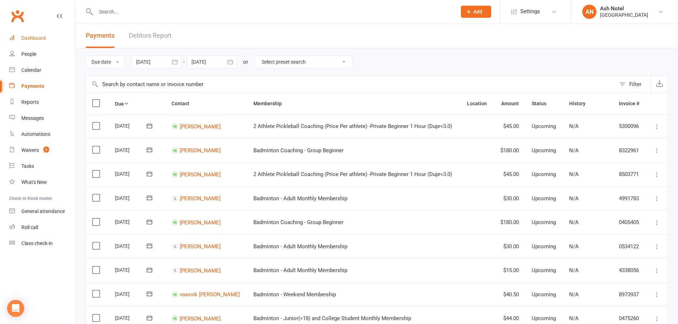
click at [37, 40] on div "Dashboard" at bounding box center [33, 38] width 25 height 6
